Goal: Information Seeking & Learning: Find specific fact

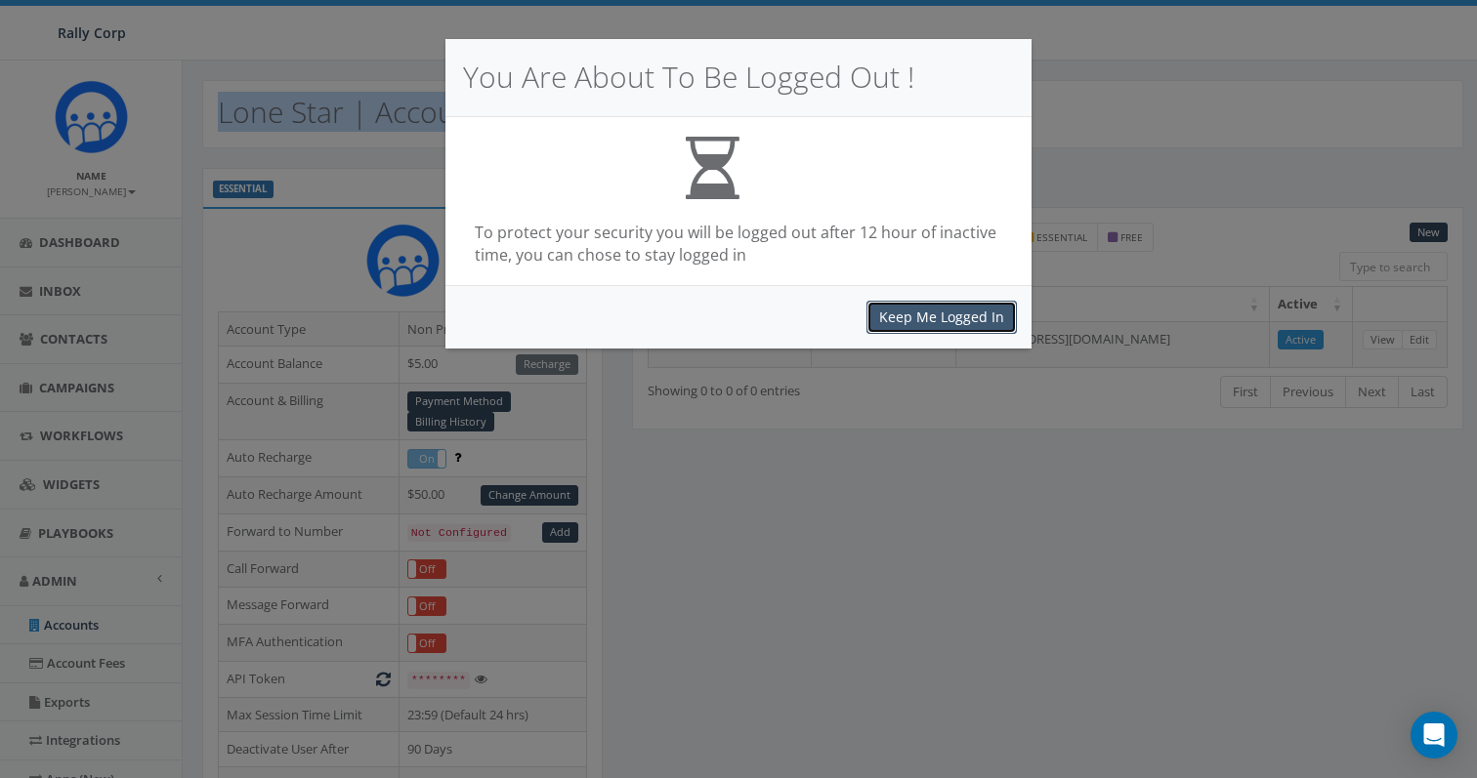
click at [947, 321] on button "Keep Me Logged In" at bounding box center [941, 317] width 150 height 33
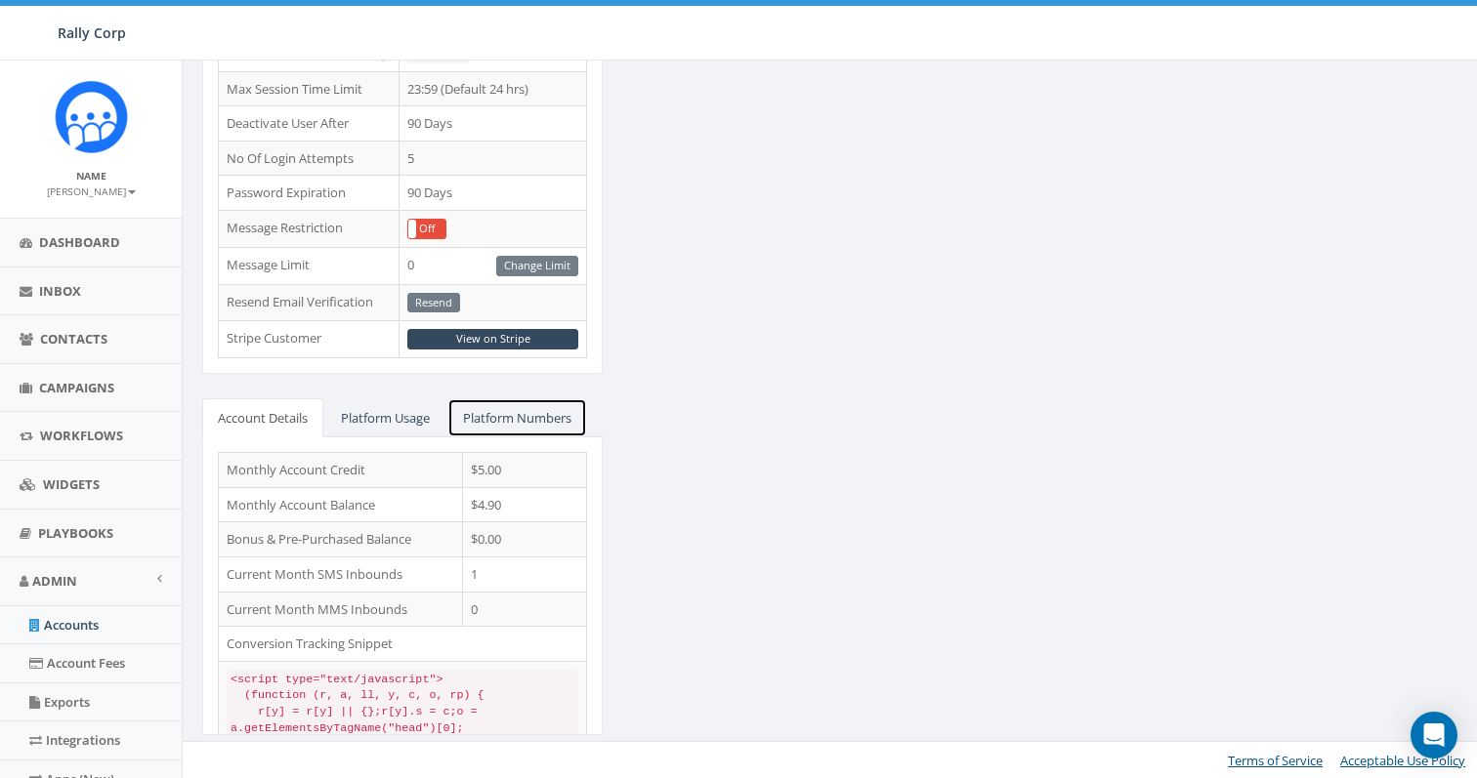
click at [514, 403] on link "Platform Numbers" at bounding box center [517, 418] width 140 height 40
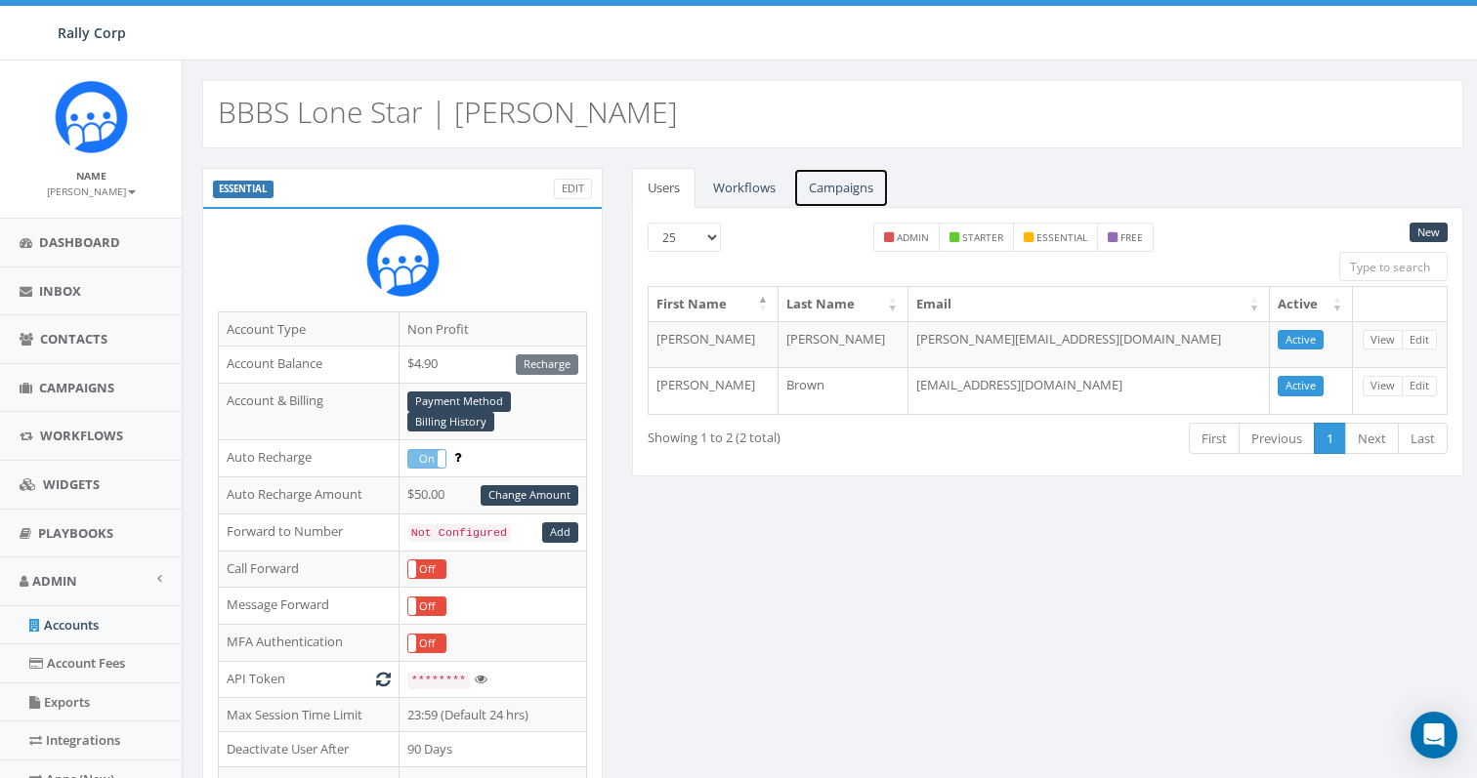
click at [835, 189] on link "Campaigns" at bounding box center [841, 188] width 96 height 40
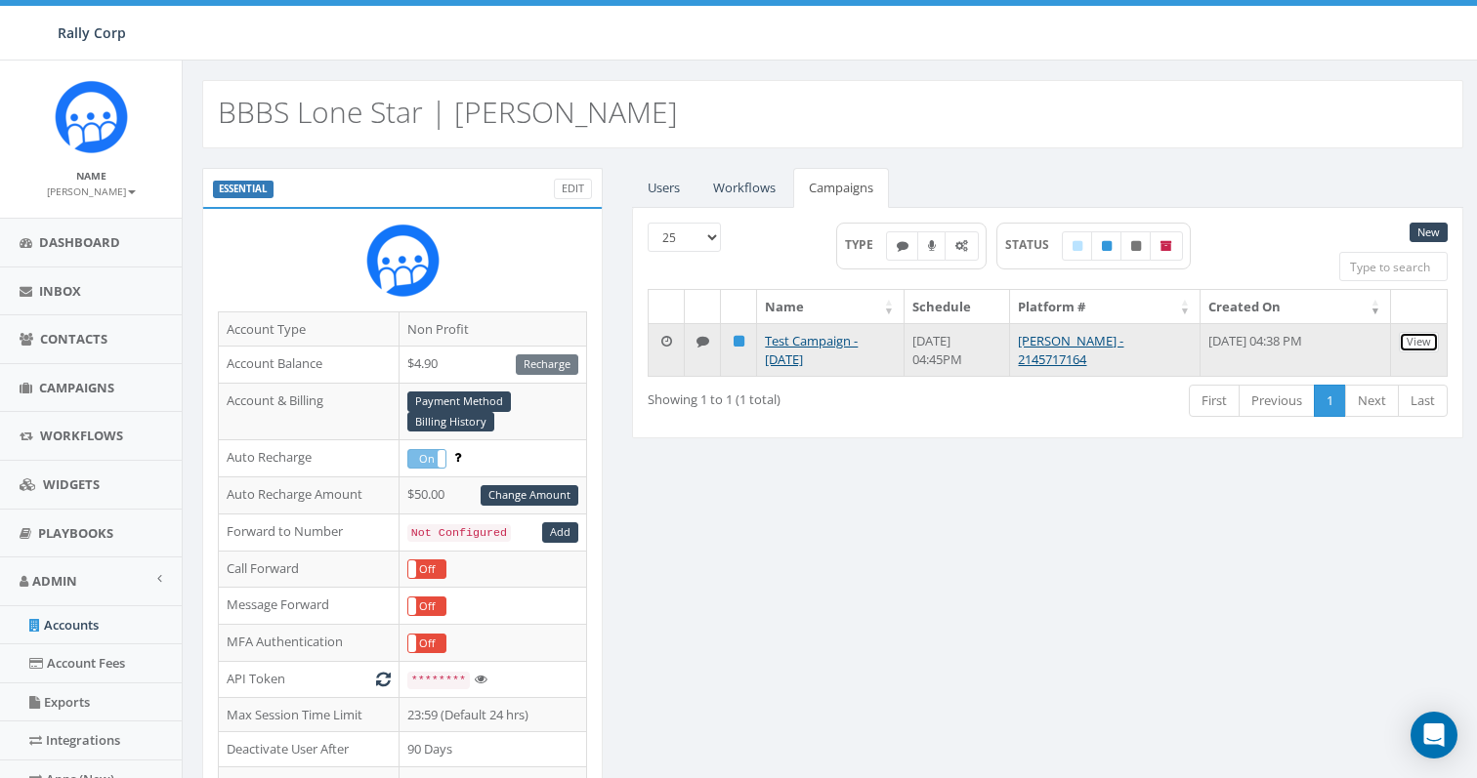
click at [1407, 344] on link "View" at bounding box center [1418, 342] width 40 height 21
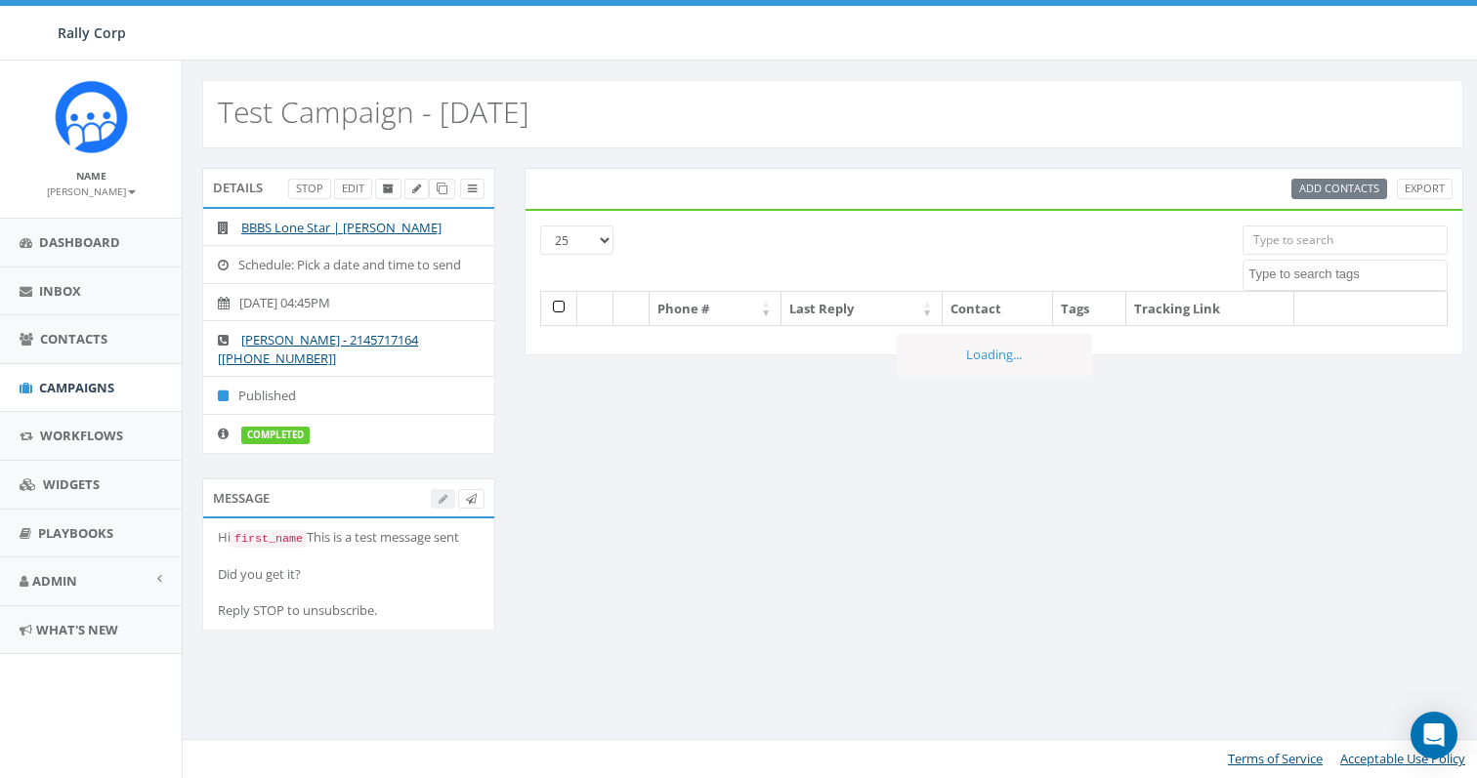
select select
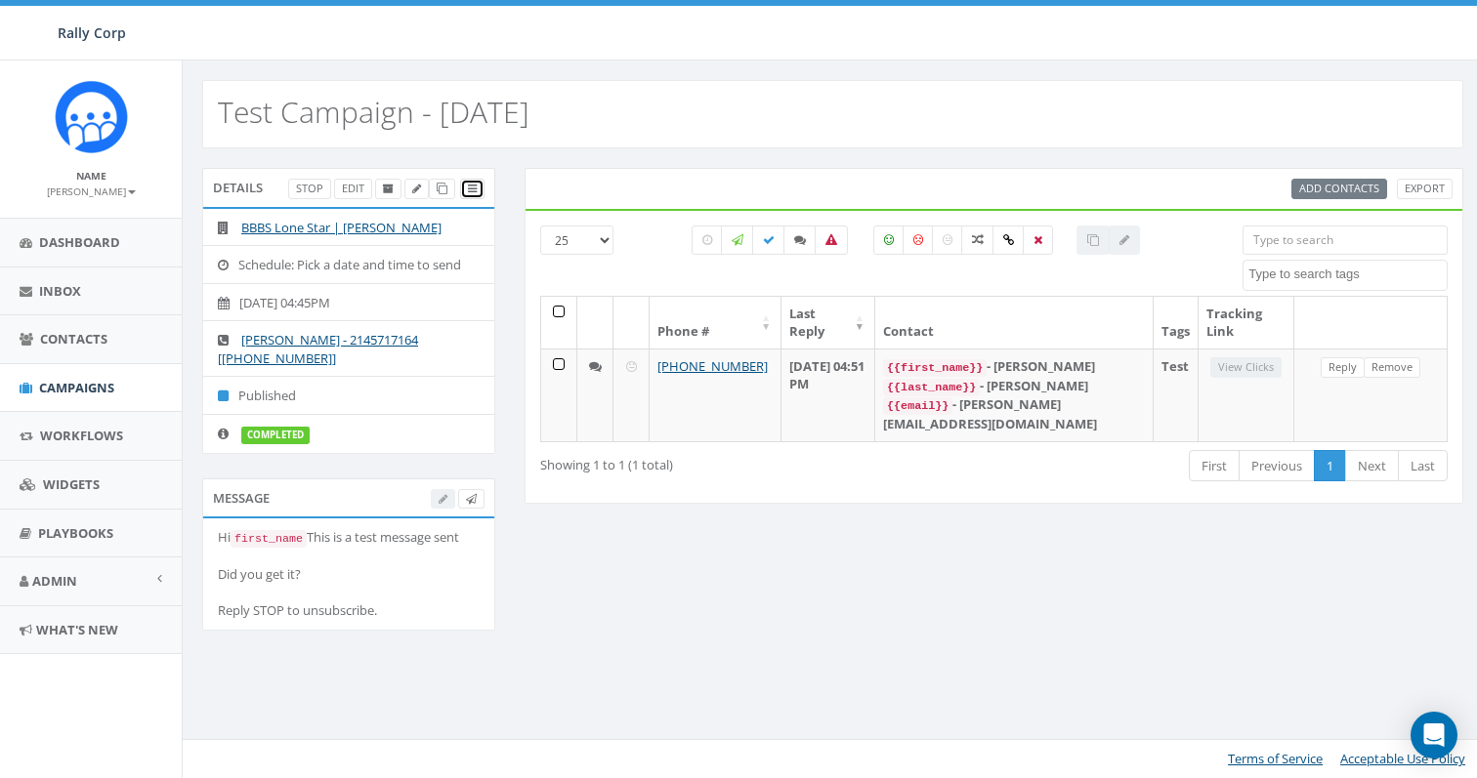
click at [467, 187] on link at bounding box center [472, 189] width 24 height 21
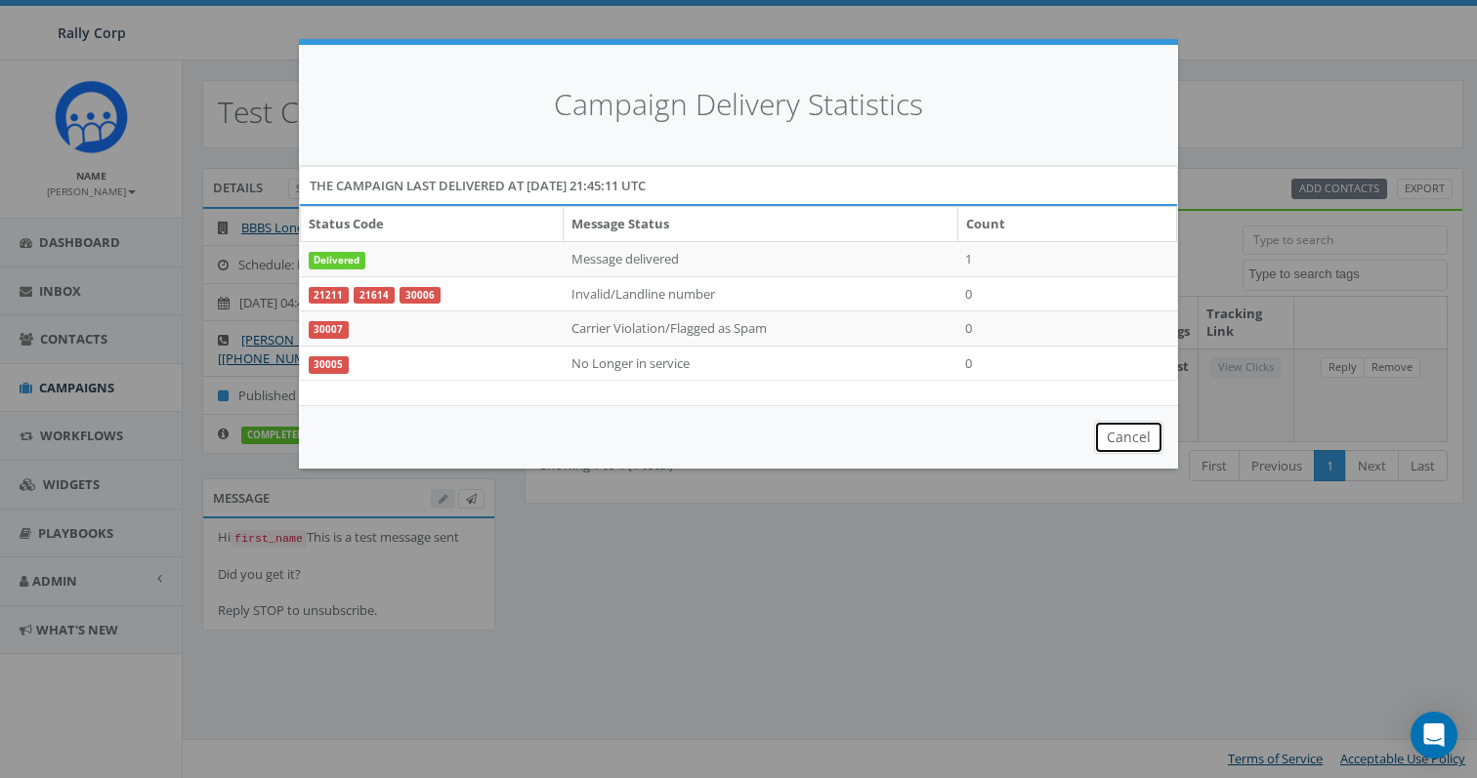
click at [1126, 441] on button "Cancel" at bounding box center [1128, 437] width 69 height 33
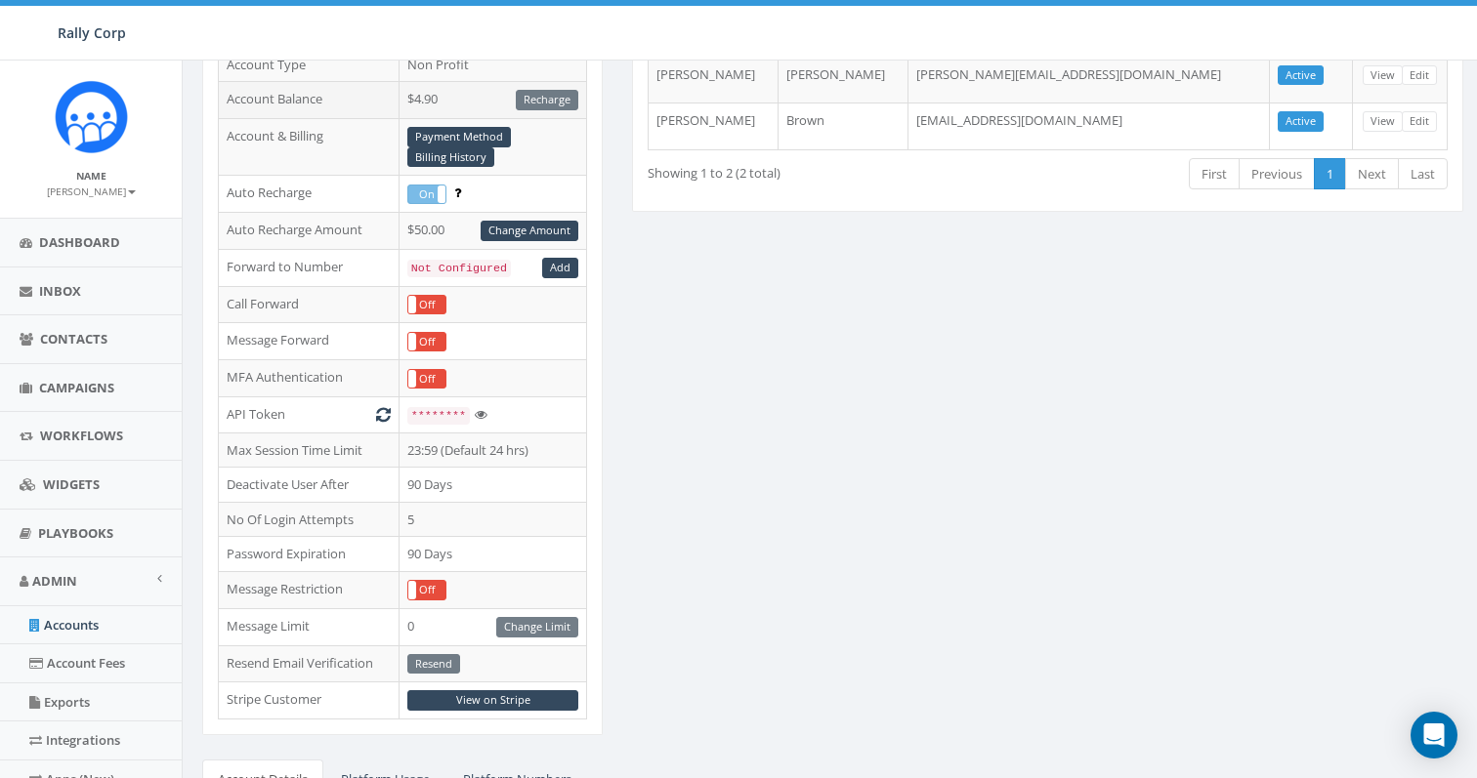
scroll to position [626, 0]
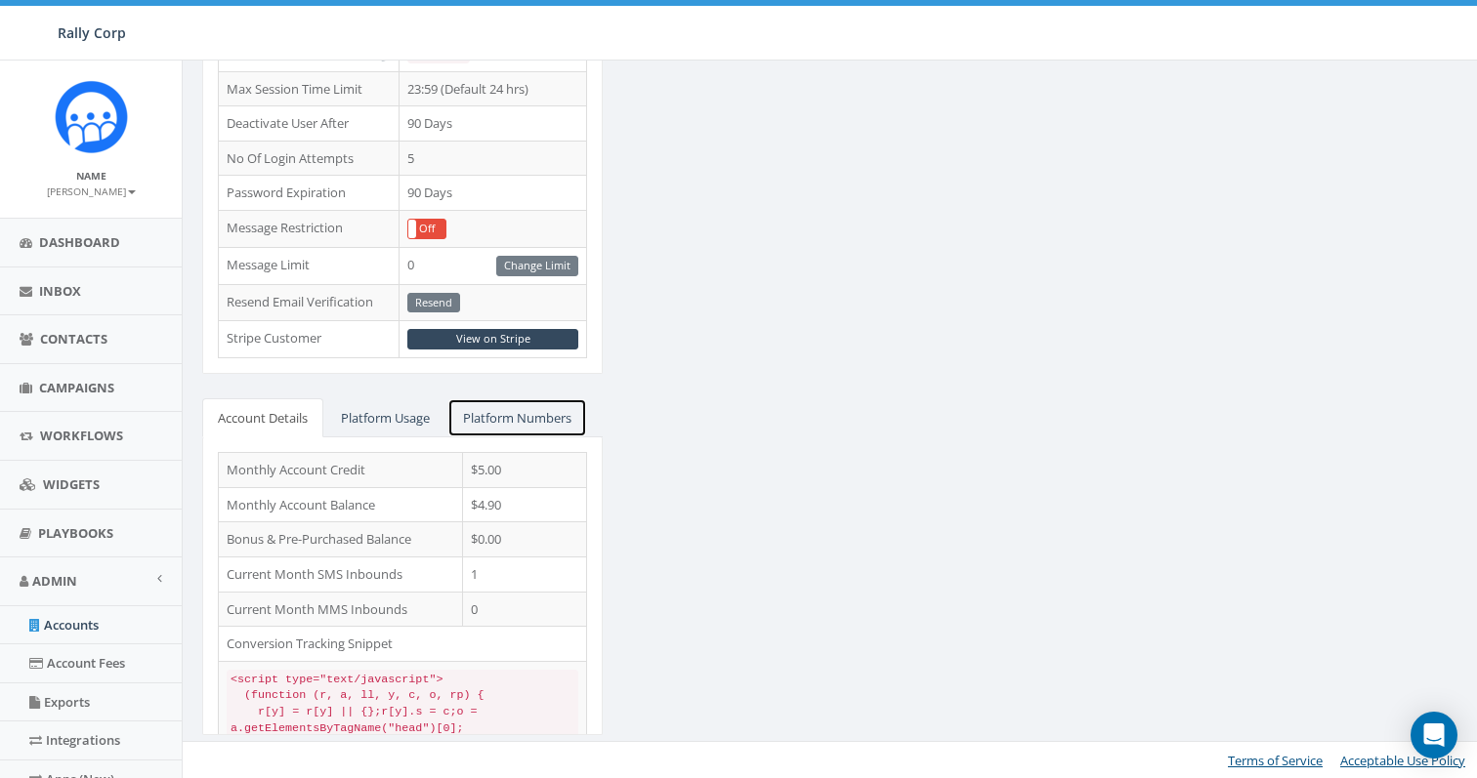
click at [514, 411] on link "Platform Numbers" at bounding box center [517, 418] width 140 height 40
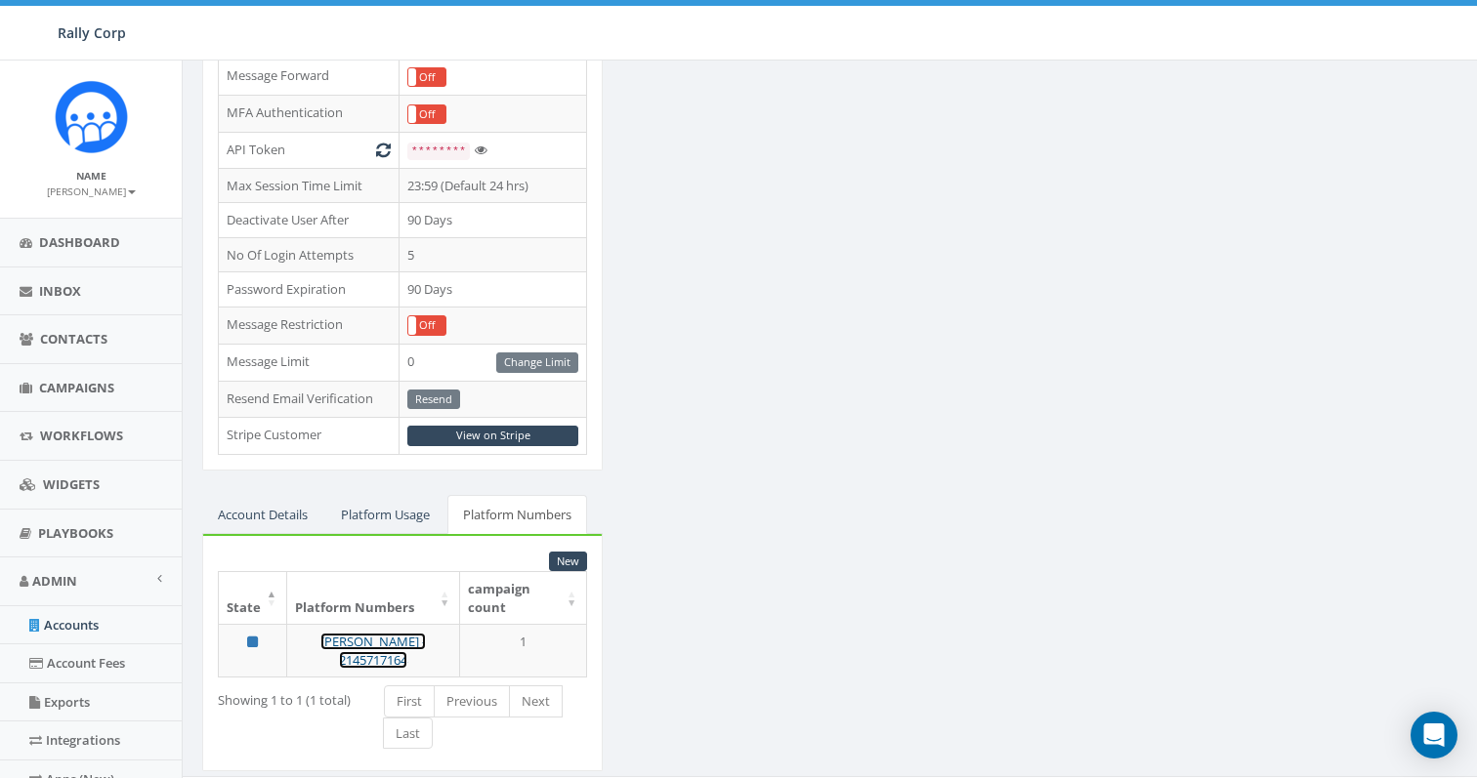
click at [338, 633] on link "Nicole - 2145717164" at bounding box center [372, 651] width 105 height 36
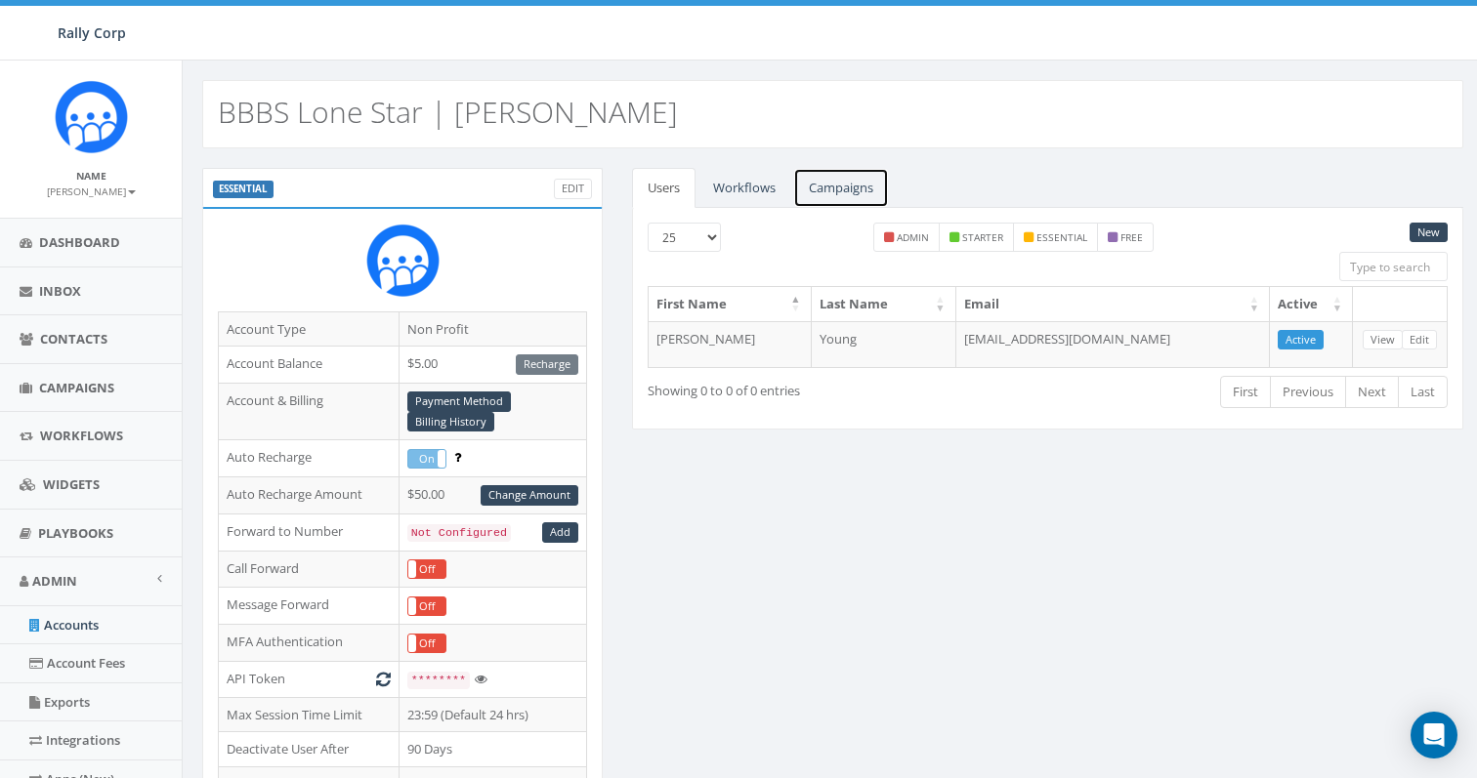
click at [846, 178] on link "Campaigns" at bounding box center [841, 188] width 96 height 40
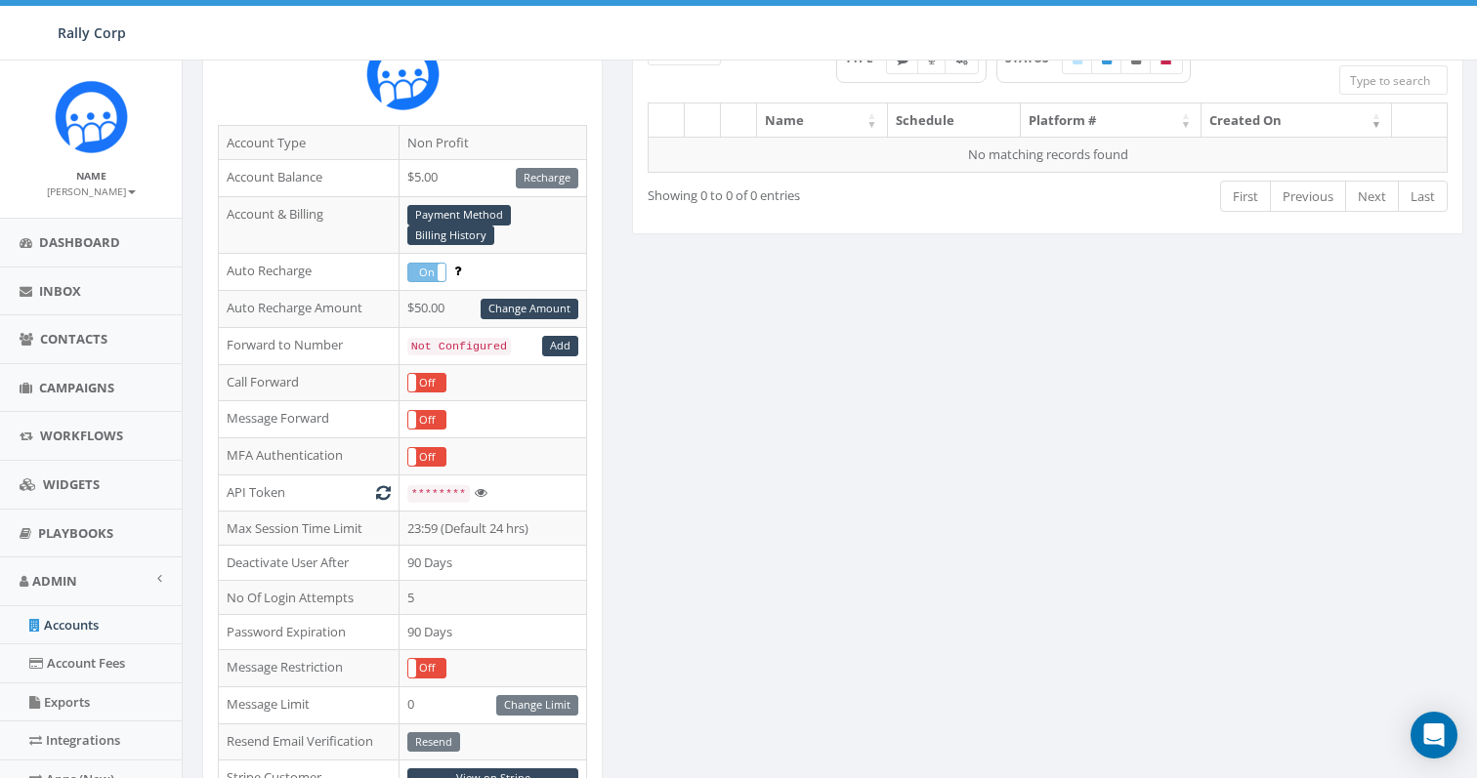
scroll to position [626, 0]
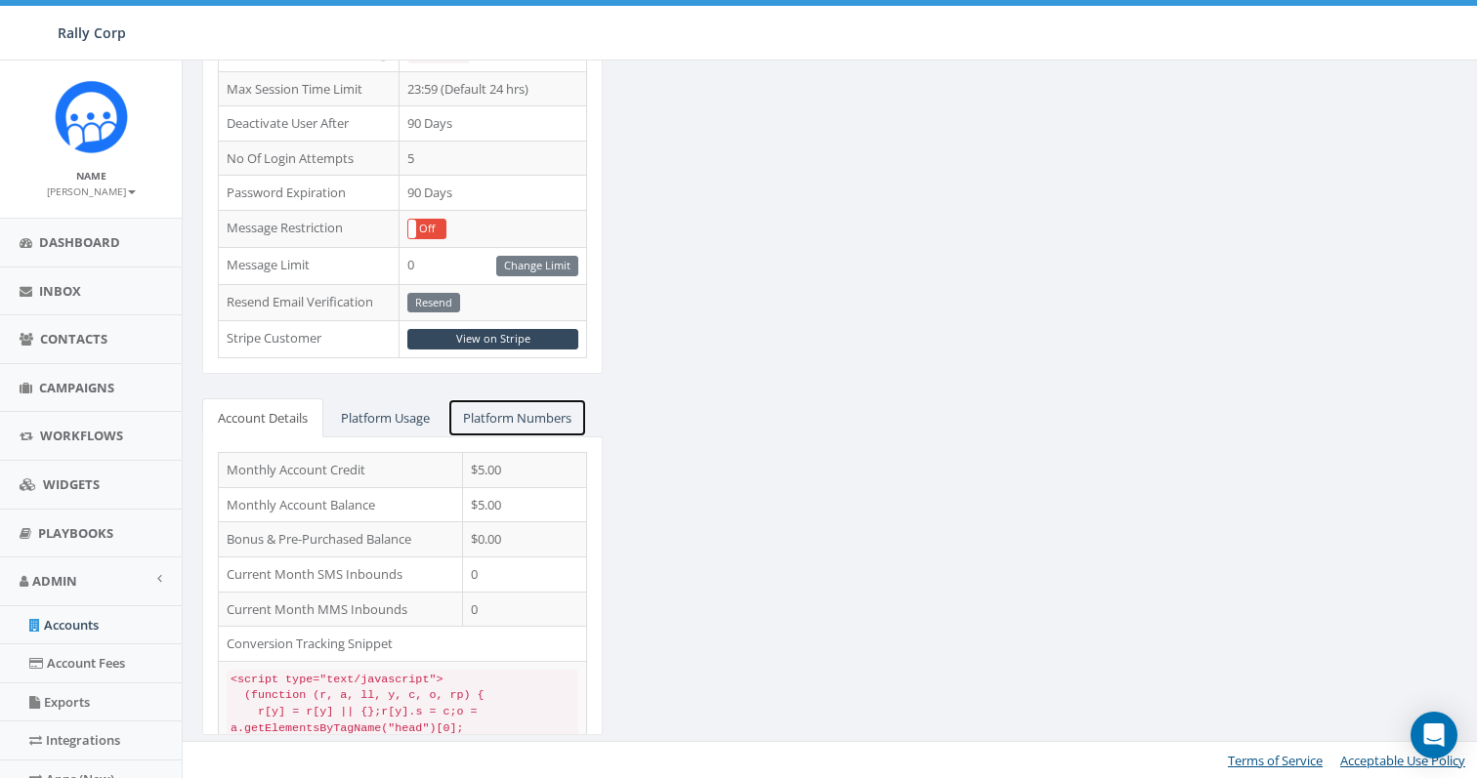
click at [483, 420] on link "Platform Numbers" at bounding box center [517, 418] width 140 height 40
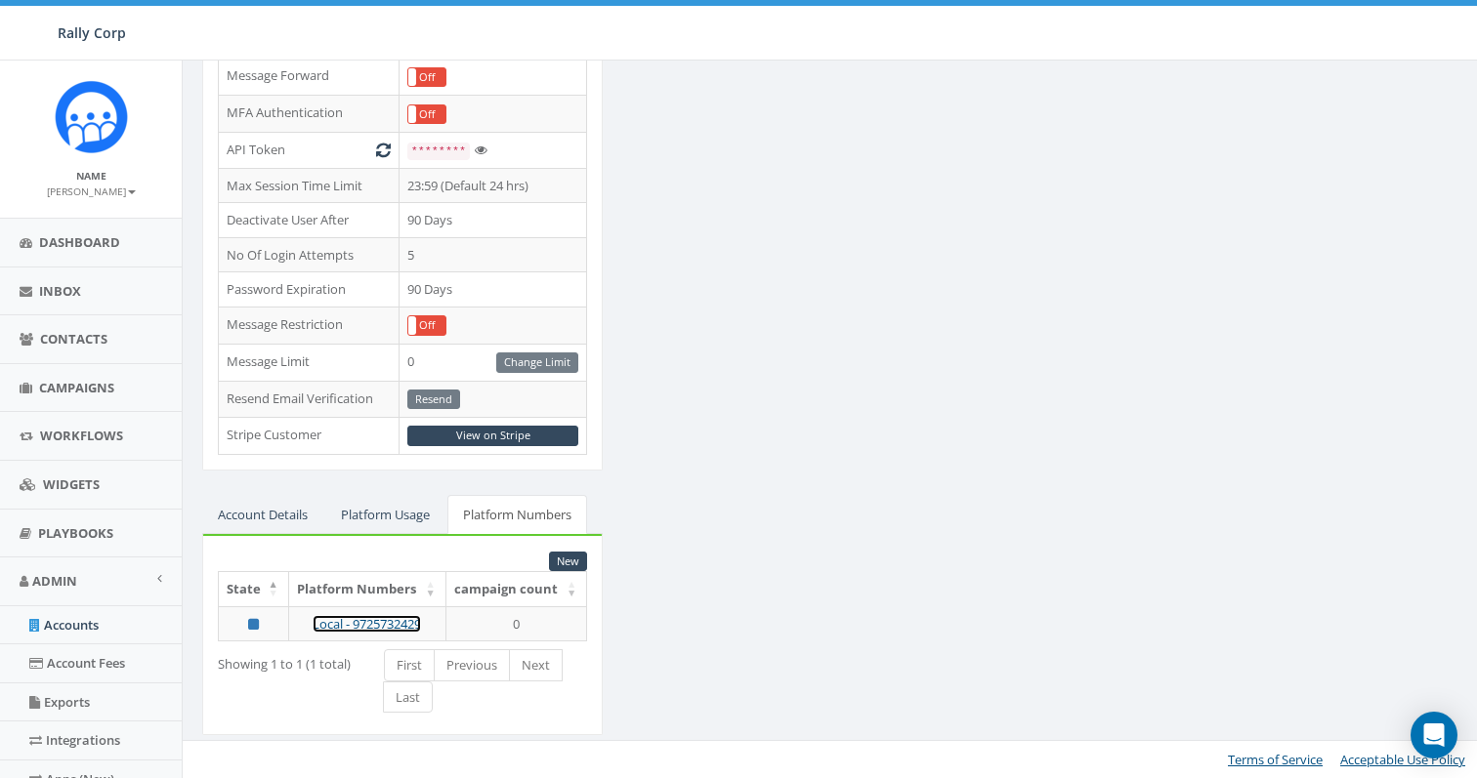
click at [382, 619] on link "Local - 9725732429" at bounding box center [366, 624] width 108 height 18
